Goal: Transaction & Acquisition: Purchase product/service

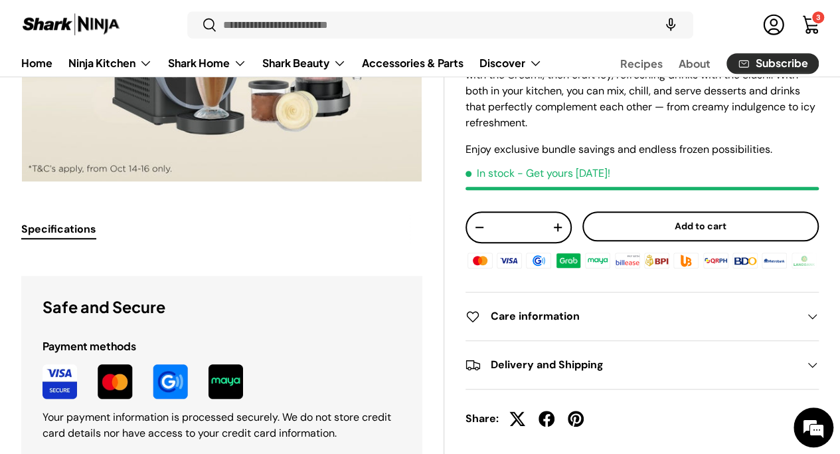
scroll to position [266, 0]
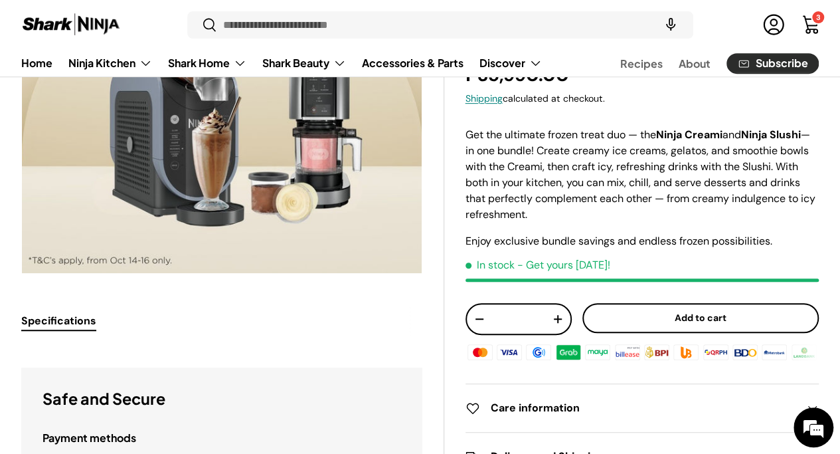
click at [705, 321] on button "Add to cart" at bounding box center [700, 318] width 236 height 30
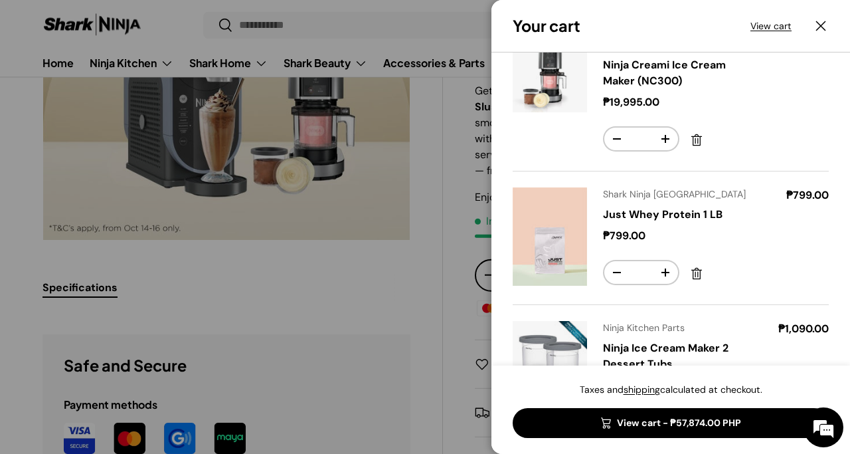
scroll to position [133, 0]
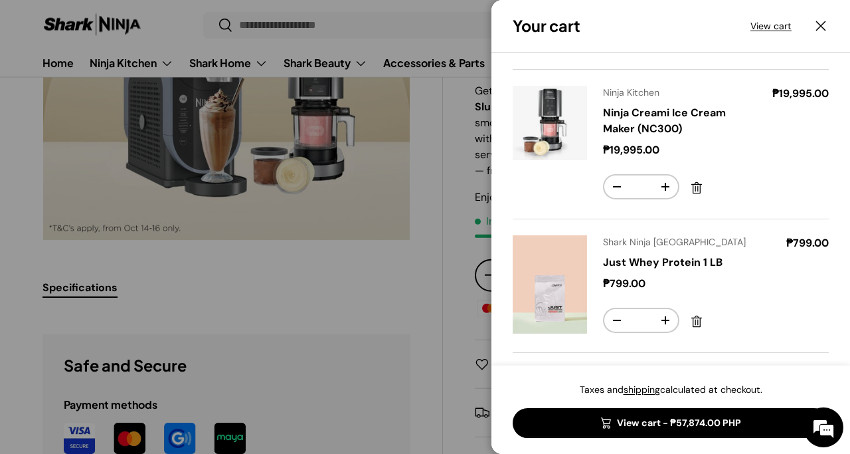
click at [672, 425] on link "View cart - ₱57,874.00 PHP" at bounding box center [671, 423] width 316 height 30
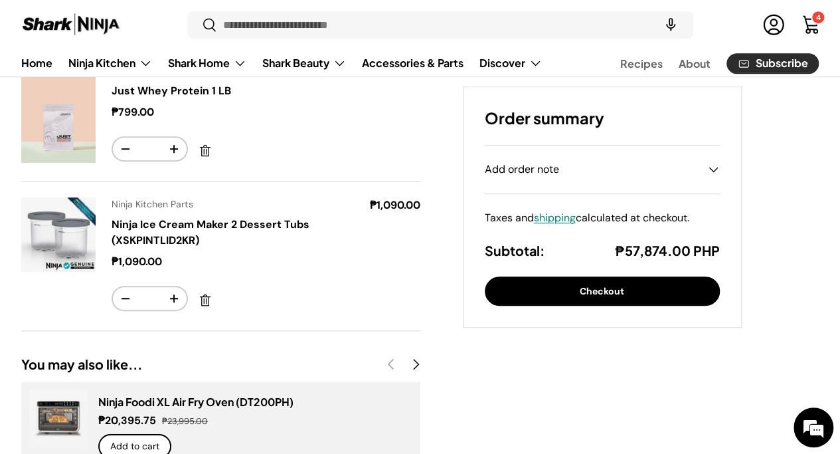
scroll to position [265, 0]
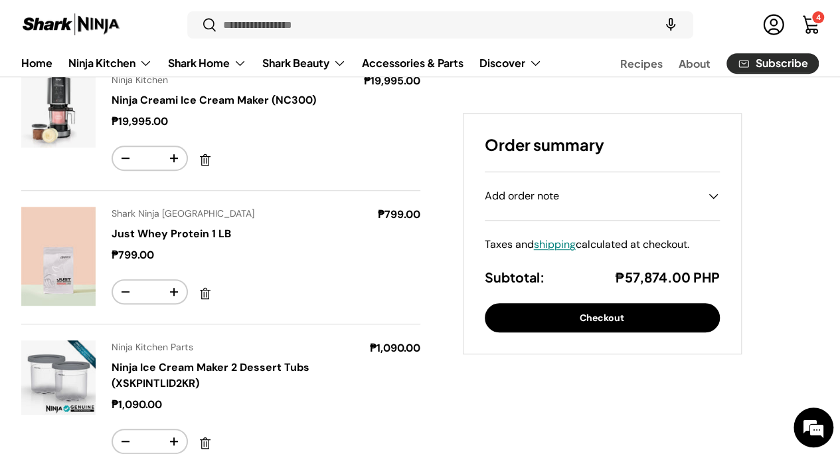
click at [614, 317] on button "Checkout" at bounding box center [602, 318] width 235 height 30
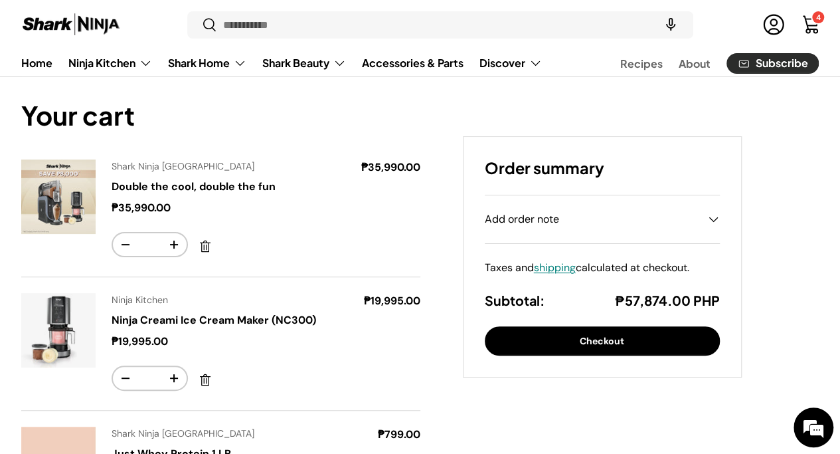
scroll to position [66, 0]
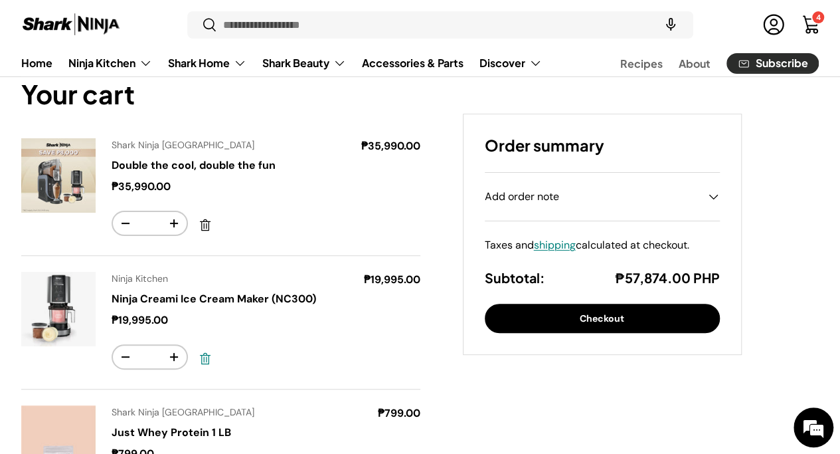
click at [217, 355] on link "Remove" at bounding box center [205, 359] width 24 height 24
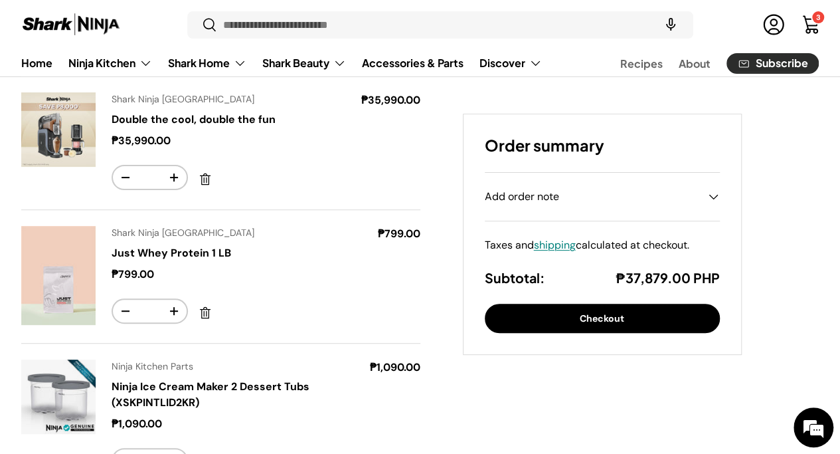
scroll to position [133, 0]
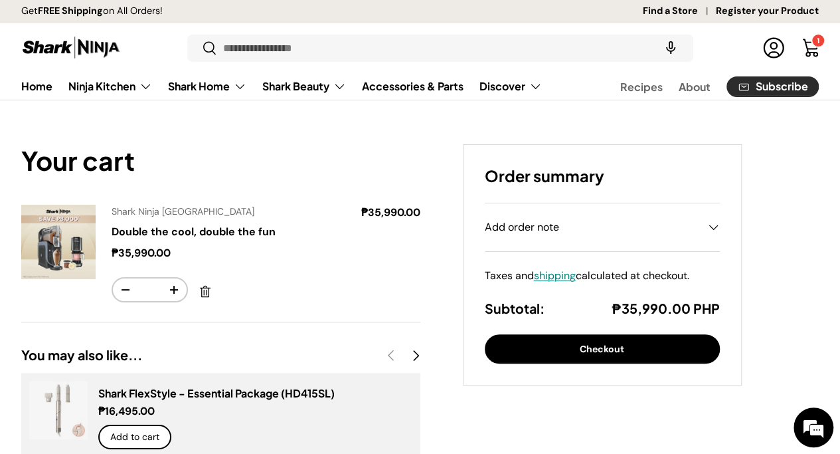
click at [646, 345] on button "Checkout" at bounding box center [602, 349] width 235 height 30
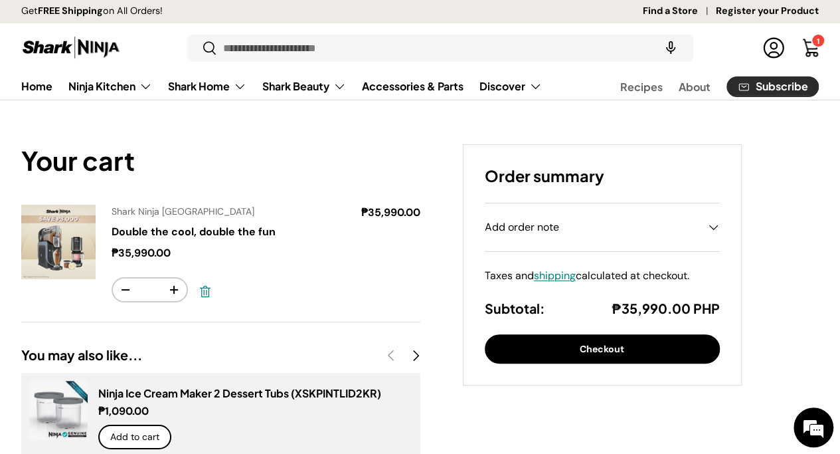
click at [217, 295] on link "Remove" at bounding box center [205, 292] width 24 height 24
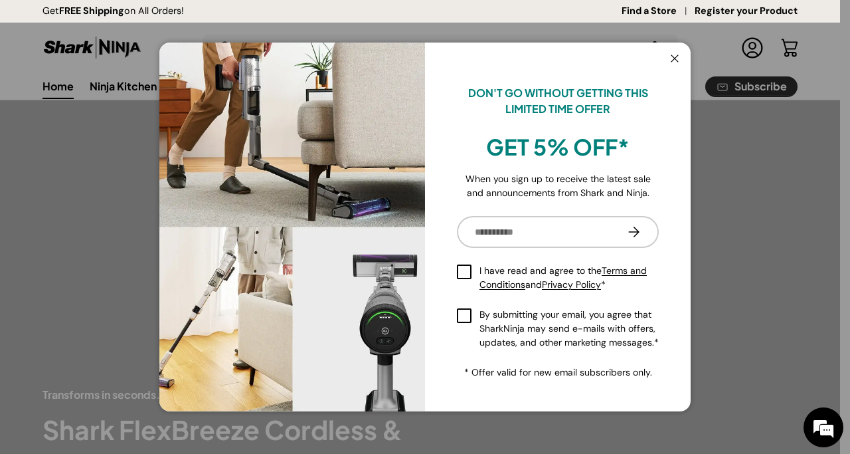
click at [677, 60] on button "Close" at bounding box center [674, 59] width 25 height 27
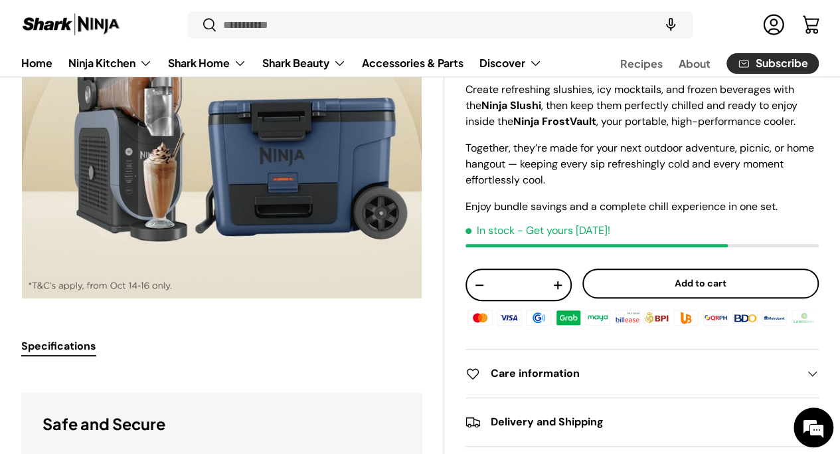
scroll to position [332, 0]
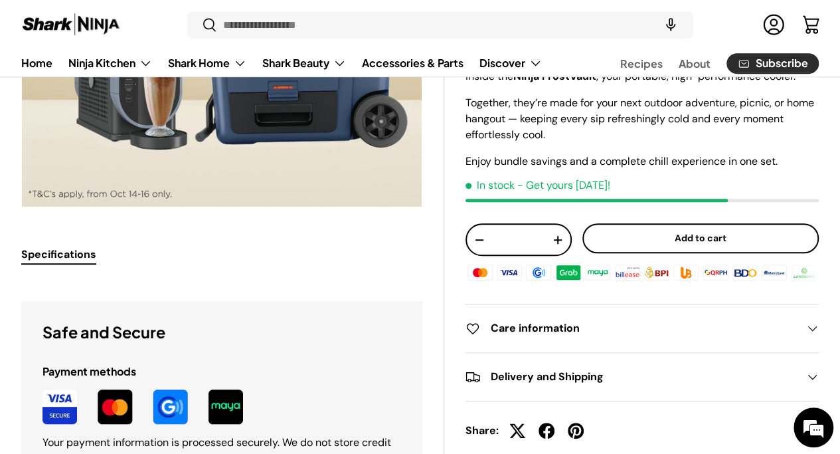
click at [707, 254] on button "Add to cart" at bounding box center [700, 239] width 236 height 30
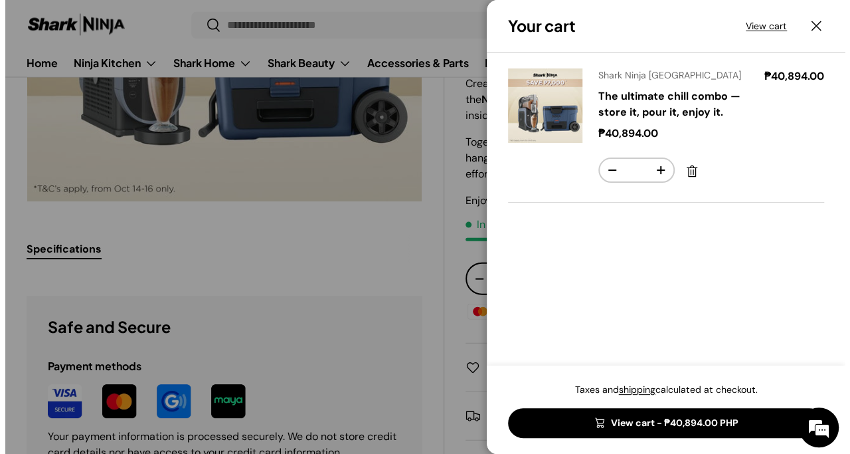
scroll to position [0, 0]
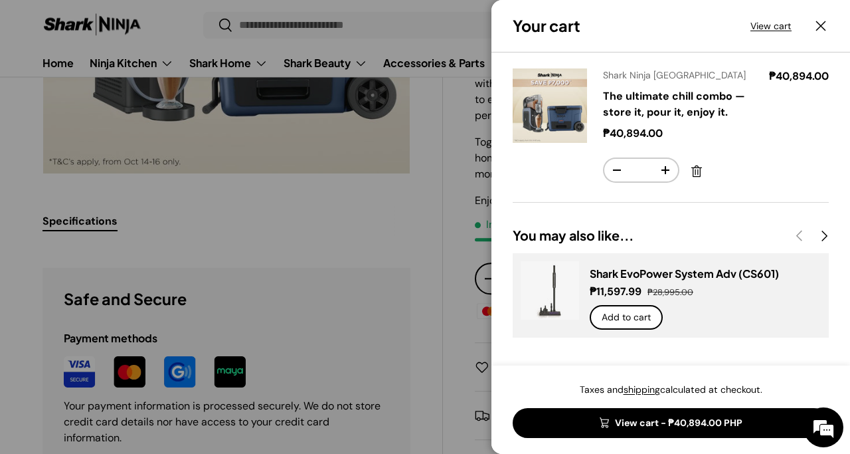
click at [658, 417] on link "View cart - ₱40,894.00 PHP" at bounding box center [671, 423] width 316 height 30
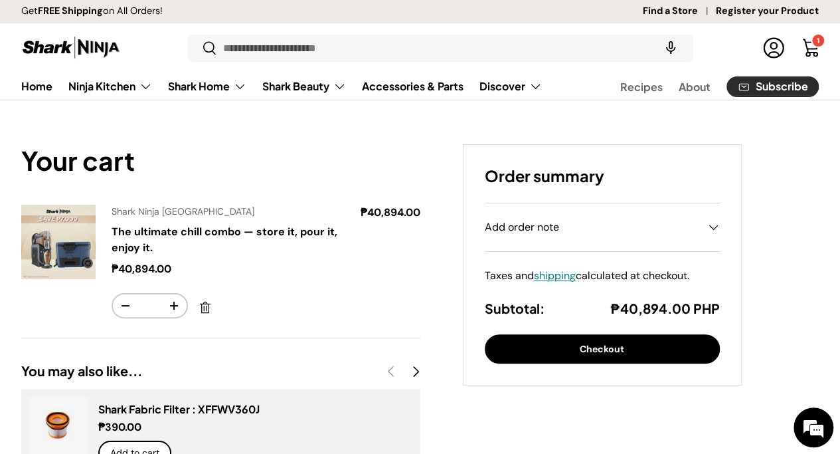
click at [630, 351] on button "Checkout" at bounding box center [602, 349] width 235 height 30
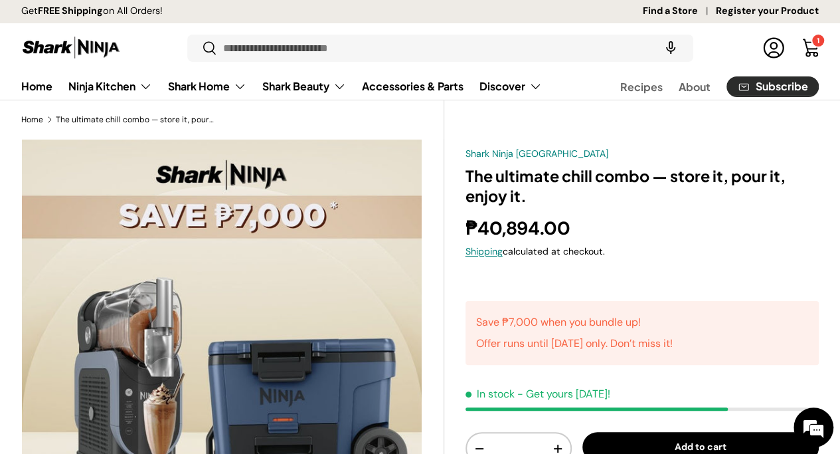
click at [108, 47] on img at bounding box center [71, 48] width 100 height 26
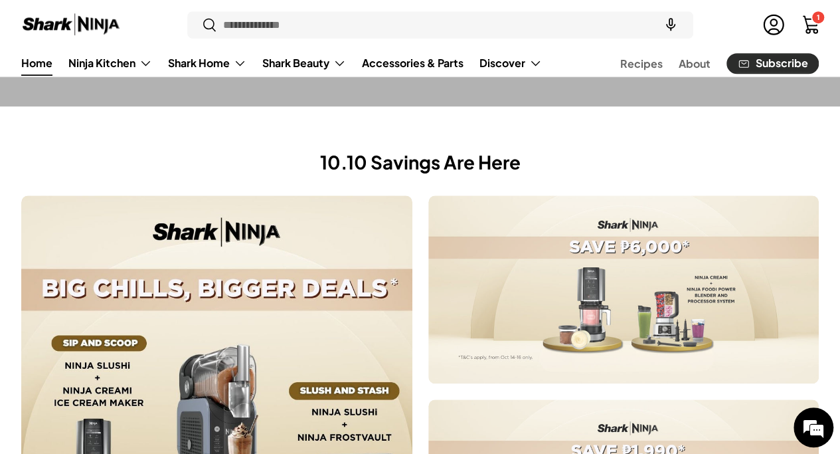
click at [117, 27] on img at bounding box center [71, 25] width 100 height 26
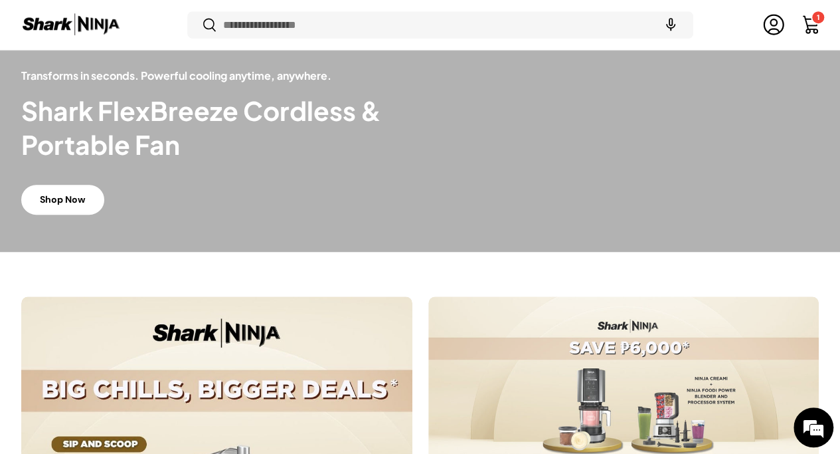
scroll to position [343, 0]
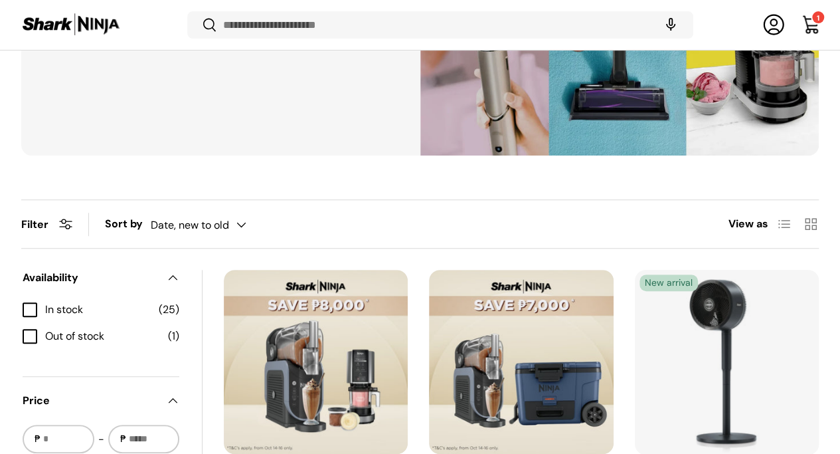
scroll to position [329, 0]
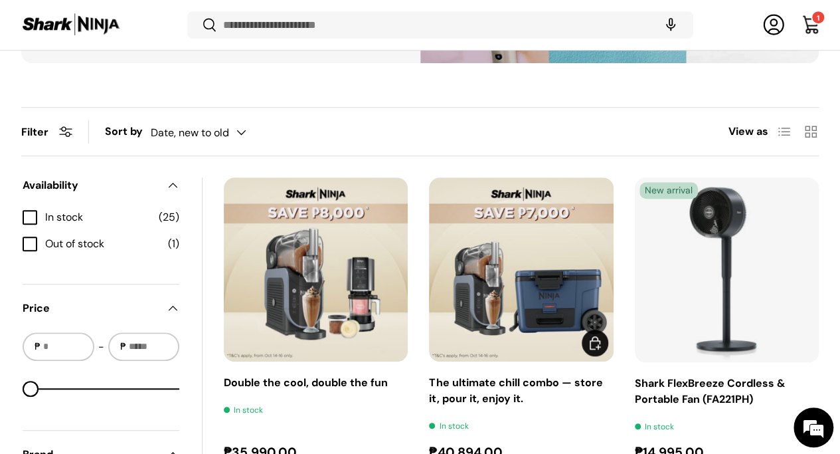
click at [469, 226] on img "The ultimate chill combo — store it, pour it, enjoy it." at bounding box center [521, 269] width 184 height 184
